Goal: Task Accomplishment & Management: Use online tool/utility

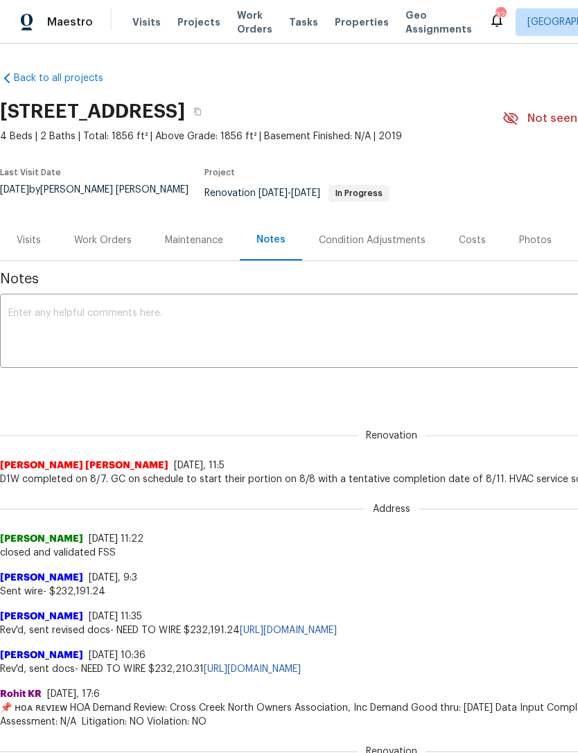
click at [342, 29] on span "Properties" at bounding box center [362, 22] width 54 height 14
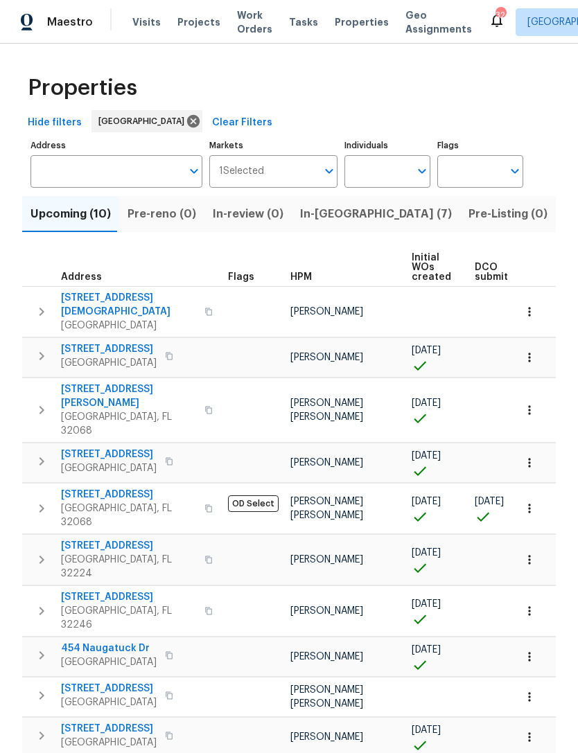
click at [126, 188] on input "Address" at bounding box center [105, 171] width 151 height 33
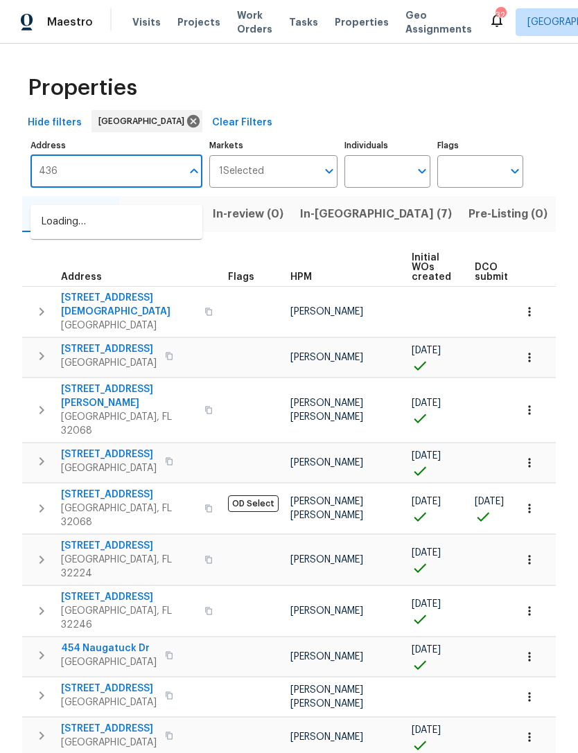
type input "4360"
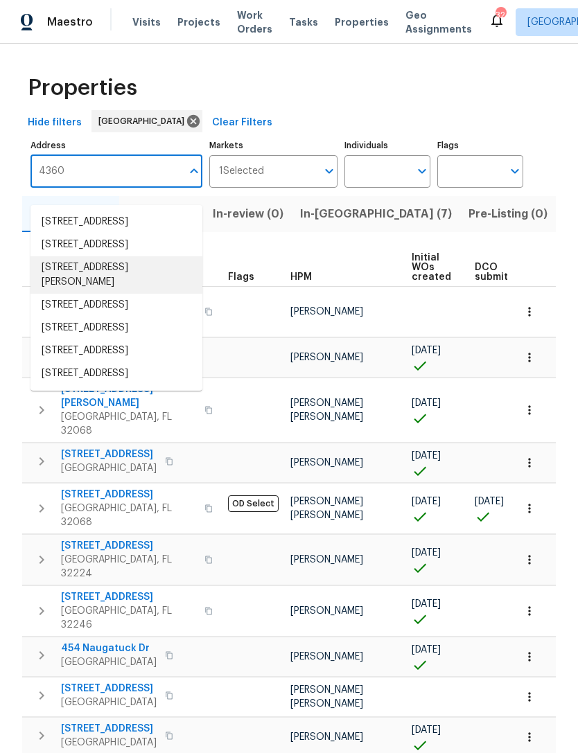
click at [86, 294] on li "[STREET_ADDRESS][PERSON_NAME]" at bounding box center [116, 274] width 172 height 37
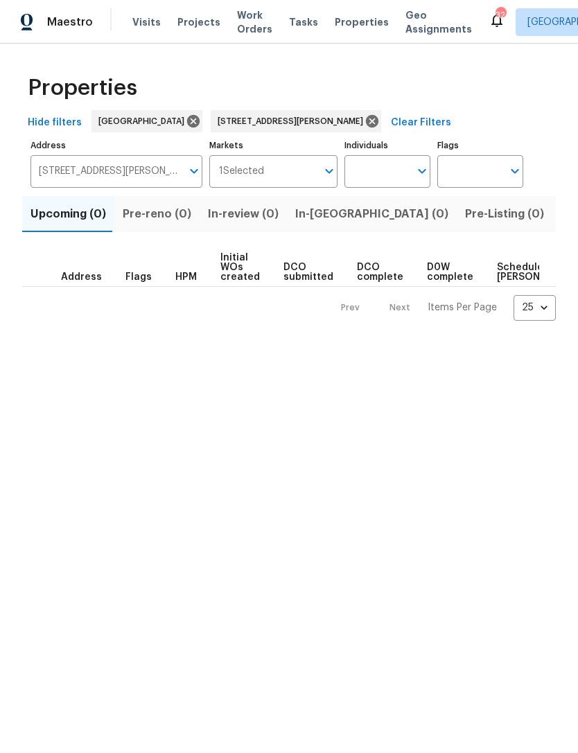
click at [561, 224] on span "Listed (1)" at bounding box center [586, 213] width 50 height 19
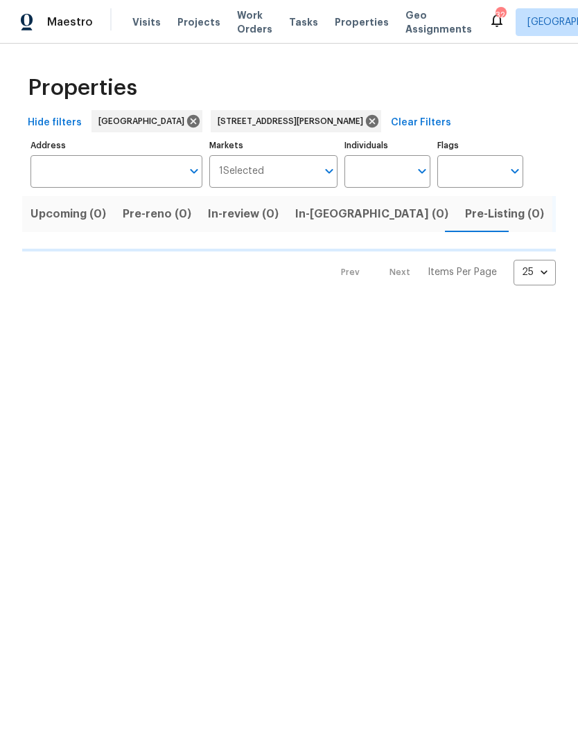
type input "[STREET_ADDRESS][PERSON_NAME]"
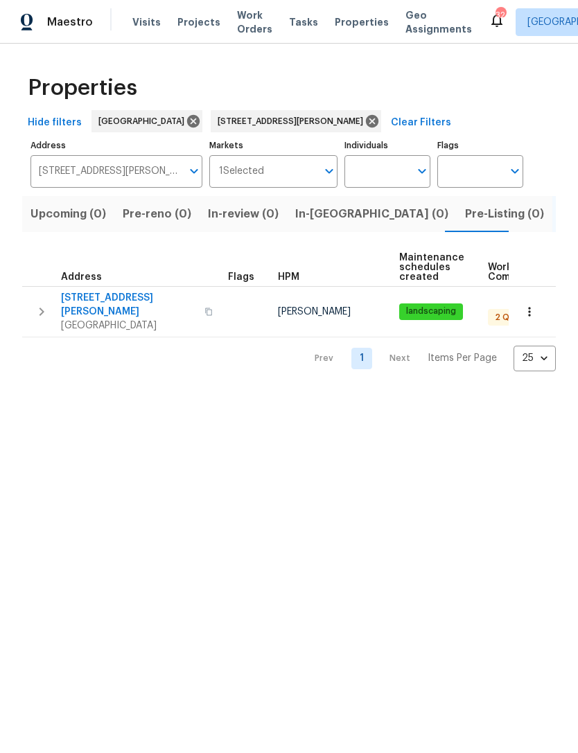
click at [527, 319] on icon "button" at bounding box center [529, 312] width 14 height 14
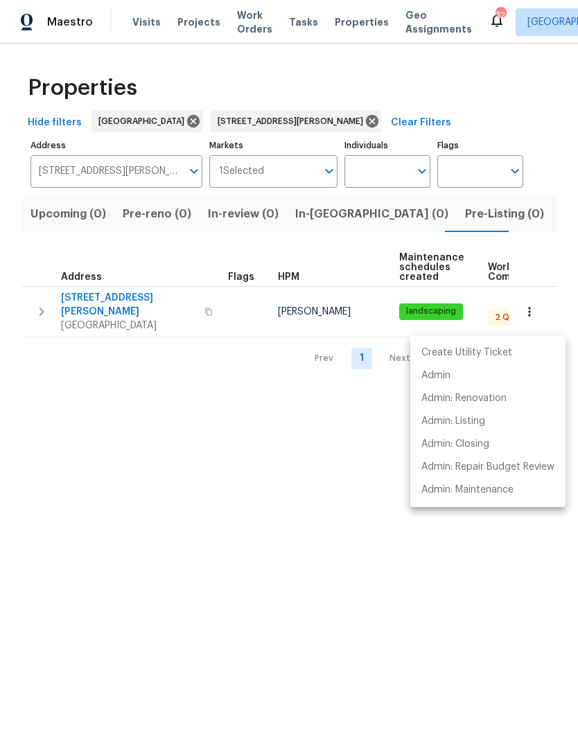
click at [302, 480] on div at bounding box center [289, 376] width 578 height 753
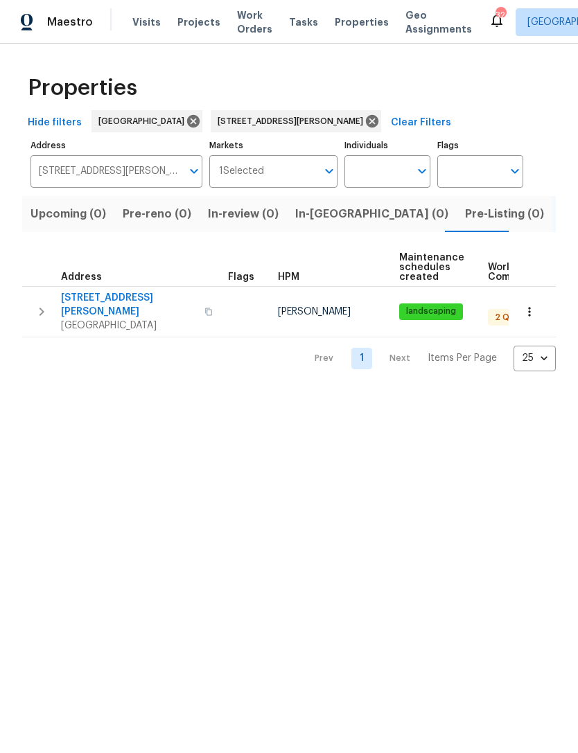
click at [114, 317] on span "[STREET_ADDRESS][PERSON_NAME]" at bounding box center [128, 305] width 135 height 28
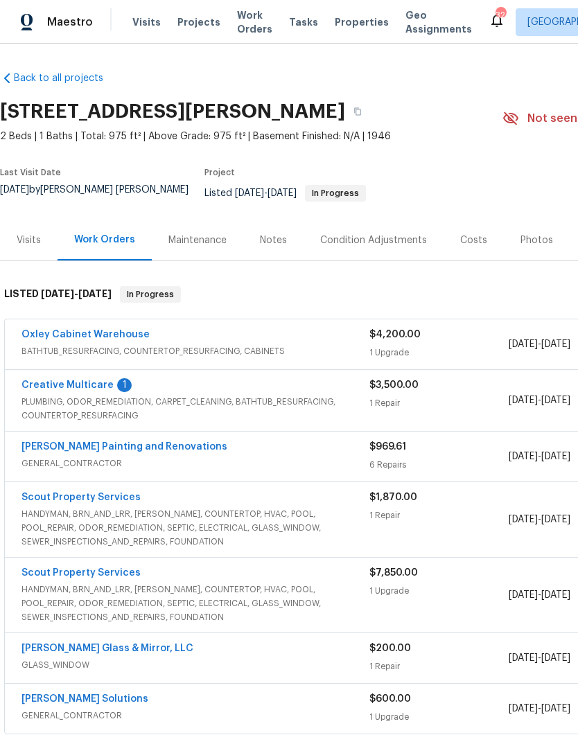
click at [78, 340] on link "Oxley Cabinet Warehouse" at bounding box center [85, 335] width 128 height 10
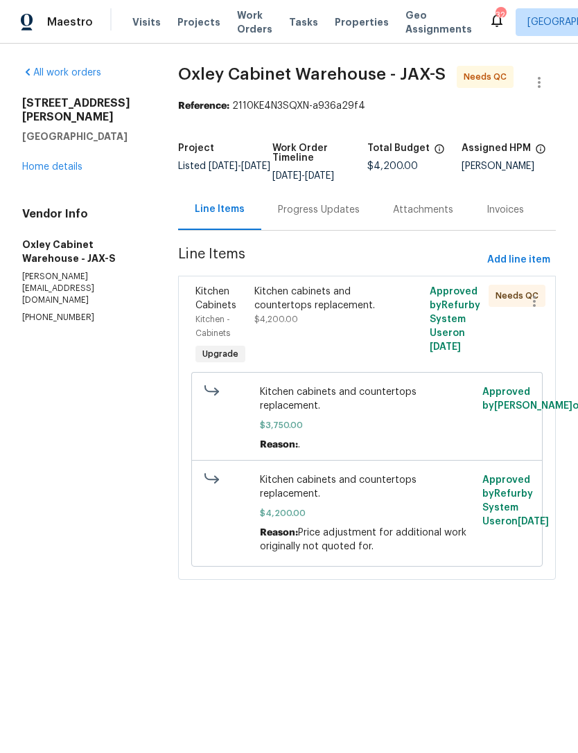
click at [310, 312] on div "Kitchen cabinets and countertops replacement." at bounding box center [323, 299] width 138 height 28
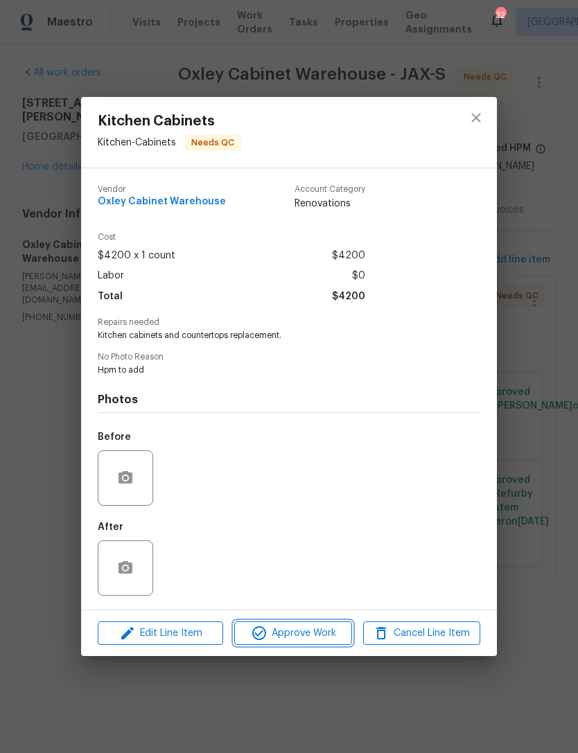
click at [303, 626] on button "Approve Work" at bounding box center [292, 633] width 117 height 24
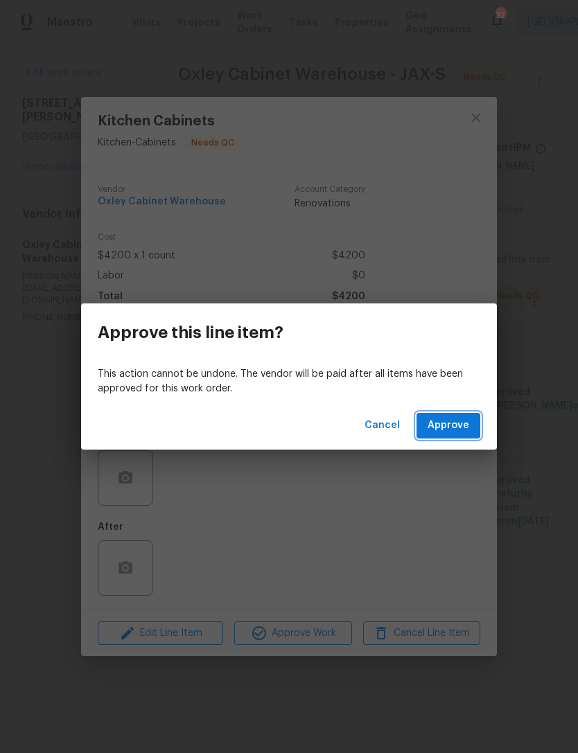
click at [442, 424] on span "Approve" at bounding box center [448, 425] width 42 height 17
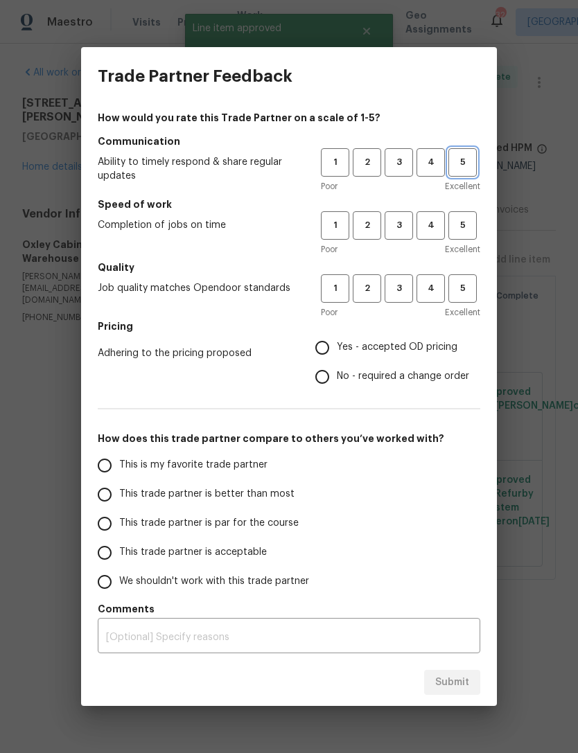
click at [456, 164] on span "5" at bounding box center [463, 163] width 26 height 16
click at [403, 231] on span "3" at bounding box center [399, 226] width 26 height 16
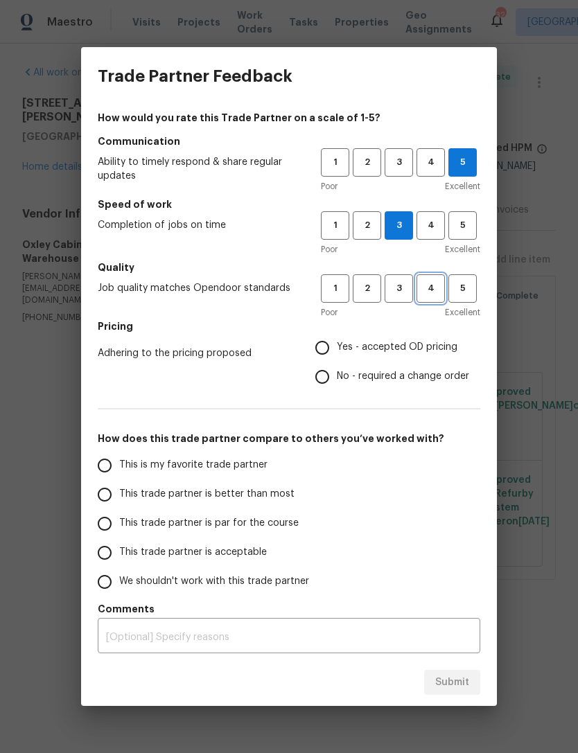
click at [422, 288] on span "4" at bounding box center [431, 289] width 26 height 16
click at [396, 282] on span "3" at bounding box center [399, 289] width 26 height 16
click at [420, 346] on span "Yes - accepted OD pricing" at bounding box center [397, 347] width 121 height 15
click at [337, 346] on input "Yes - accepted OD pricing" at bounding box center [322, 347] width 29 height 29
radio input "true"
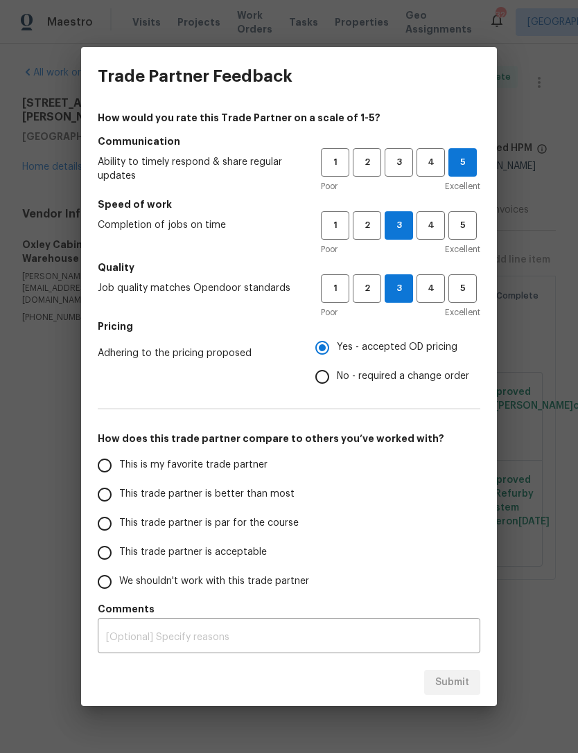
click at [260, 531] on label "This trade partner is par for the course" at bounding box center [199, 523] width 219 height 29
click at [119, 531] on input "This trade partner is par for the course" at bounding box center [104, 523] width 29 height 29
click at [459, 662] on div "Submit" at bounding box center [289, 683] width 416 height 48
click at [439, 673] on button "Submit" at bounding box center [452, 683] width 56 height 26
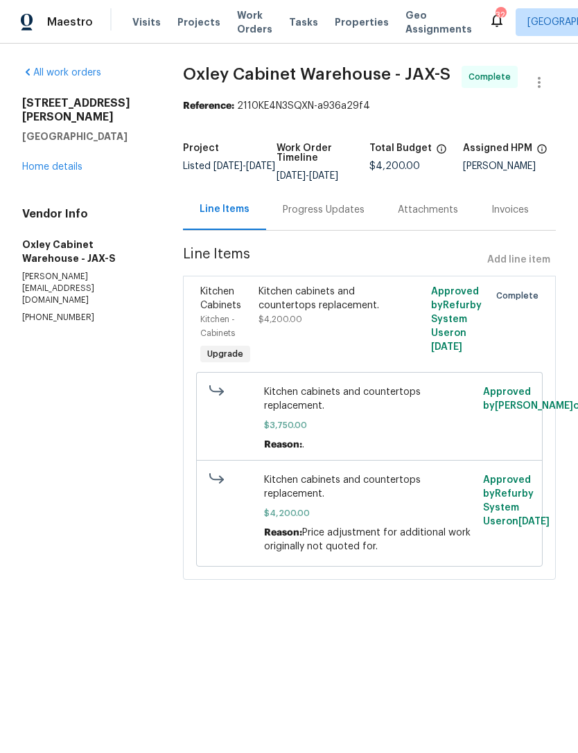
radio input "true"
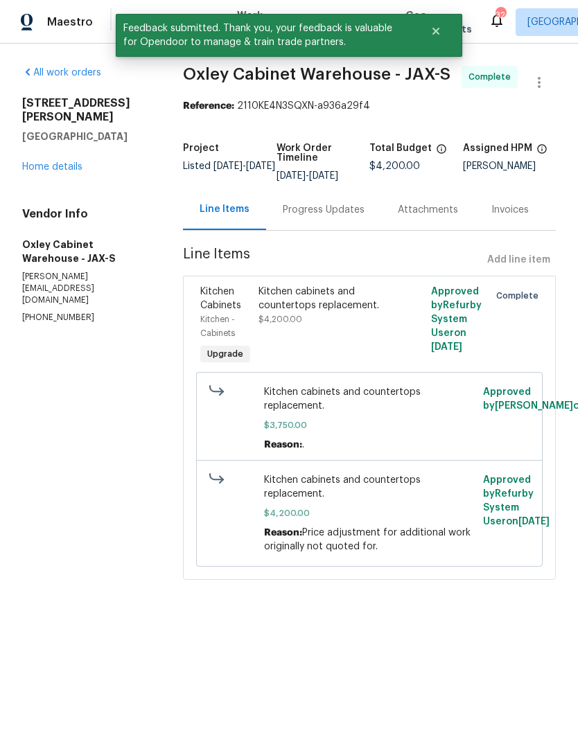
click at [53, 152] on div "4360 Palmer Ave Jacksonville, FL 32210 Home details" at bounding box center [85, 135] width 127 height 78
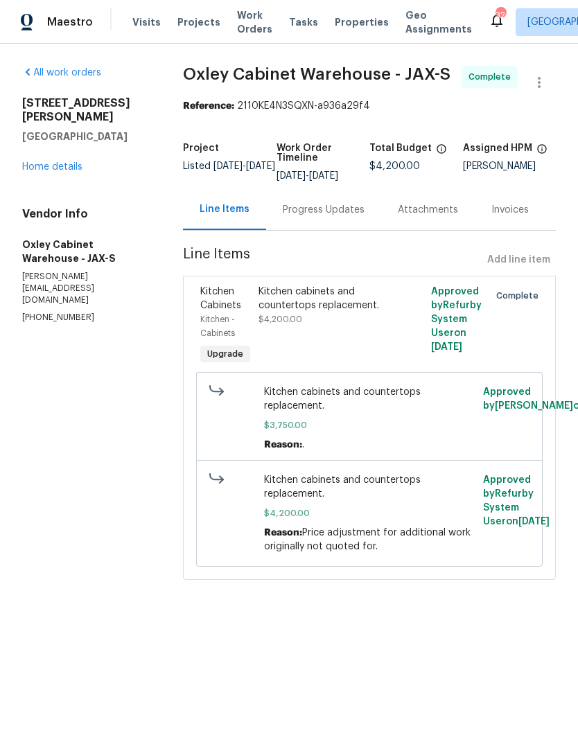
click at [66, 149] on div "4360 Palmer Ave Jacksonville, FL 32210 Home details" at bounding box center [85, 135] width 127 height 78
click at [67, 162] on link "Home details" at bounding box center [52, 167] width 60 height 10
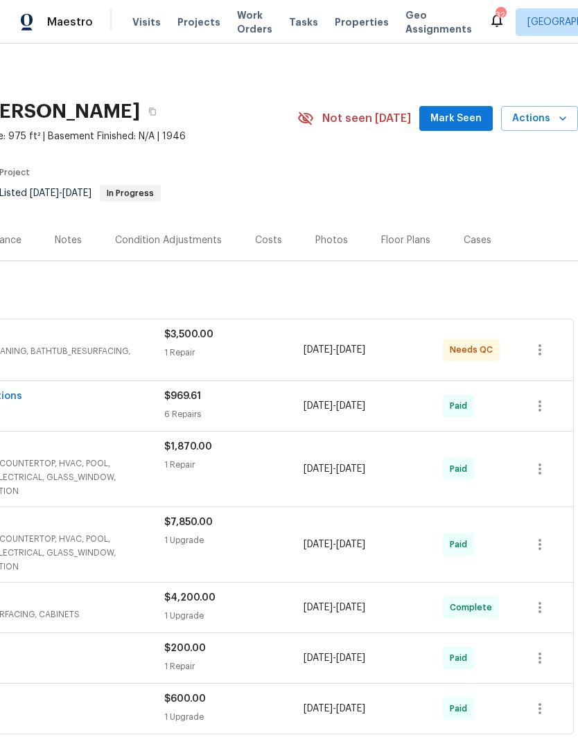
scroll to position [0, 205]
click at [545, 358] on icon "button" at bounding box center [539, 350] width 17 height 17
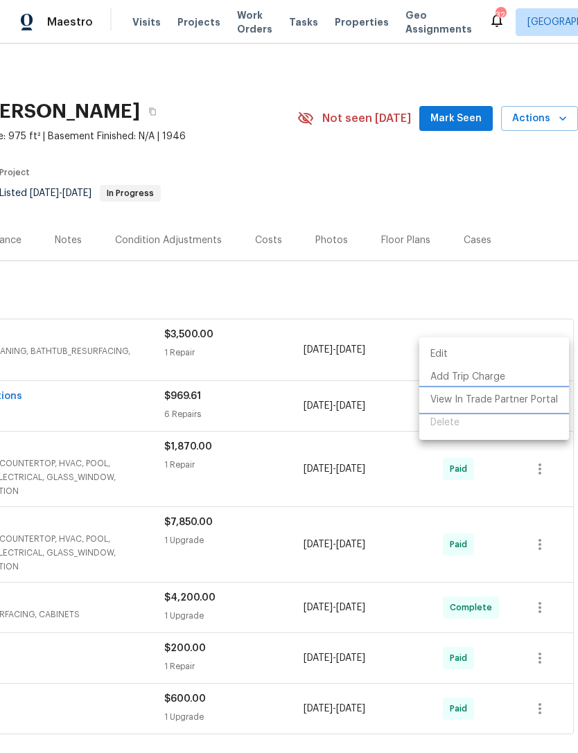
click at [525, 401] on li "View In Trade Partner Portal" at bounding box center [494, 400] width 150 height 23
click at [501, 405] on li "View In Trade Partner Portal" at bounding box center [494, 400] width 150 height 23
